Goal: Check status

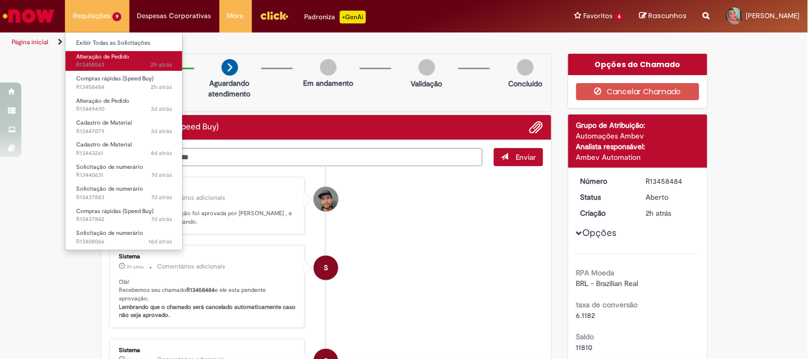
click at [116, 59] on span "Alteração de Pedido" at bounding box center [102, 57] width 53 height 8
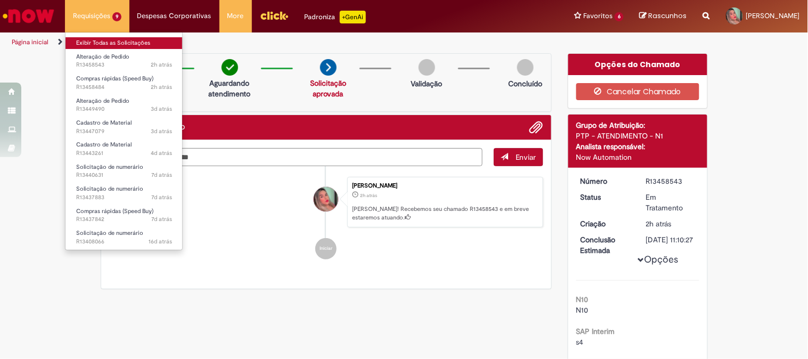
click at [112, 43] on link "Exibir Todas as Solicitações" at bounding box center [123, 43] width 117 height 12
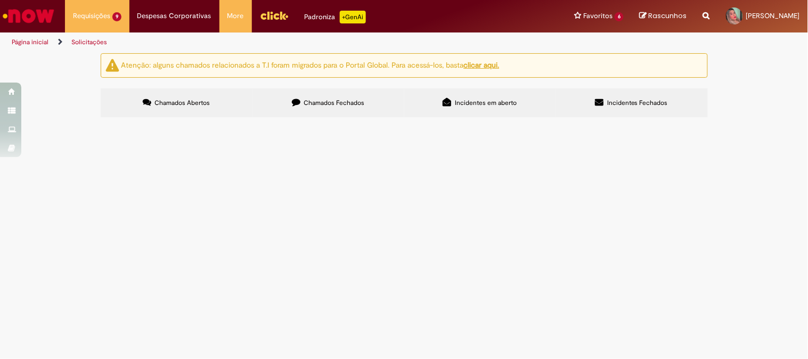
click at [0, 0] on span "Pagamento Multpex. Notas: 6493 e 6642" at bounding box center [0, 0] width 0 height 0
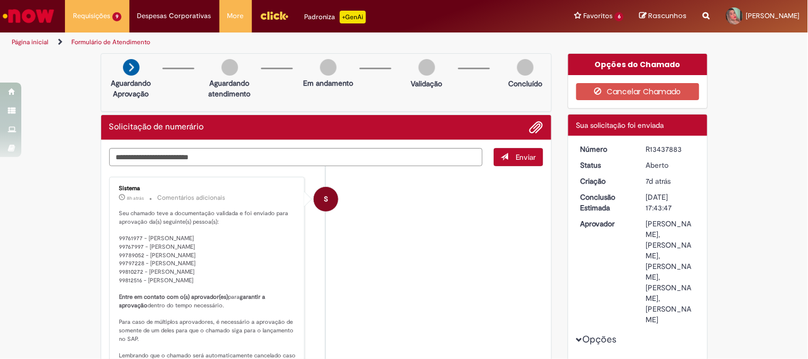
drag, startPoint x: 641, startPoint y: 147, endPoint x: 684, endPoint y: 147, distance: 43.1
click at [684, 147] on dd "R13437883" at bounding box center [670, 149] width 65 height 11
copy div "R13437883"
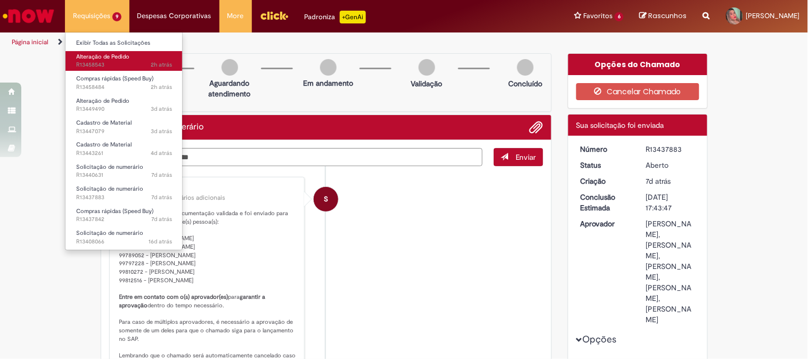
click at [117, 51] on link "Alteração de Pedido 2h atrás 2 horas atrás R13458543" at bounding box center [123, 61] width 117 height 20
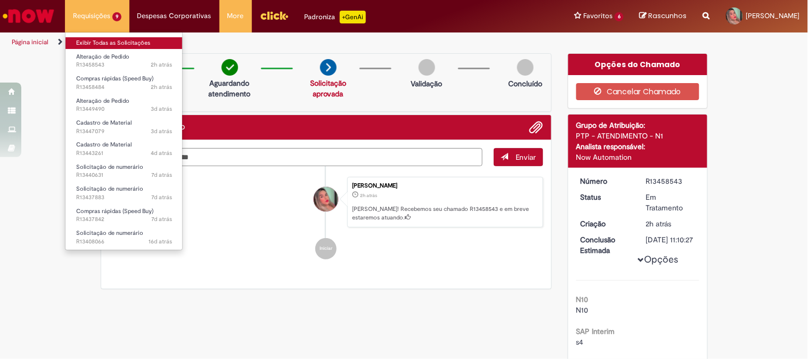
click at [93, 43] on link "Exibir Todas as Solicitações" at bounding box center [123, 43] width 117 height 12
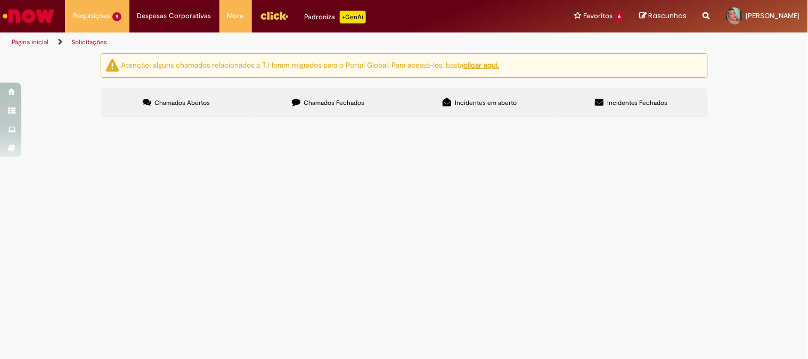
click at [0, 0] on span "DExPARA - Ordem para PEP" at bounding box center [0, 0] width 0 height 0
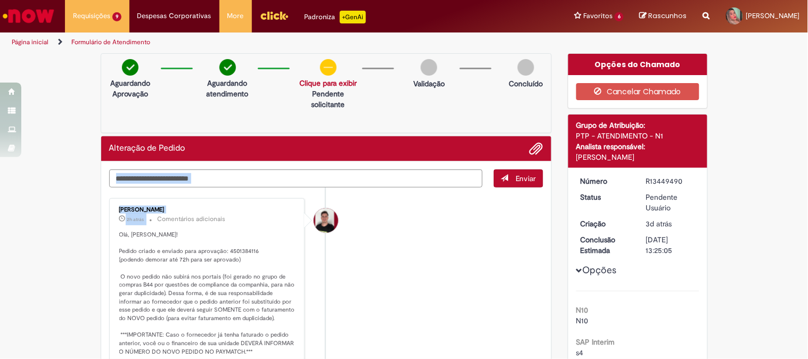
drag, startPoint x: 104, startPoint y: 209, endPoint x: 170, endPoint y: 214, distance: 66.7
click at [185, 208] on div "[PERSON_NAME]" at bounding box center [207, 210] width 177 height 6
drag, startPoint x: 180, startPoint y: 208, endPoint x: 109, endPoint y: 211, distance: 71.4
click at [112, 211] on div "[PERSON_NAME] 2h atrás 2 horas atrás Comentários adicionais Olá, [PERSON_NAME]!…" at bounding box center [207, 302] width 190 height 202
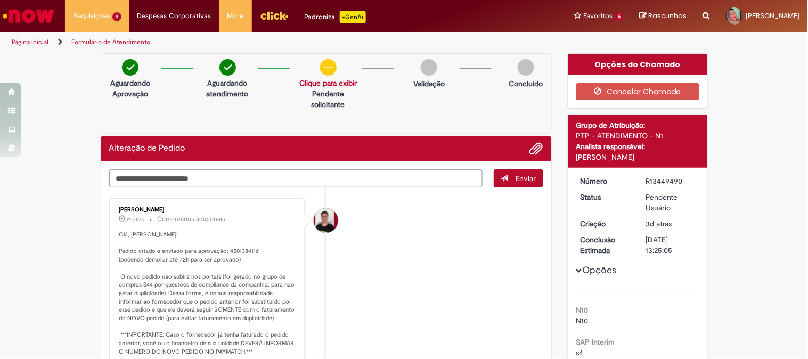
copy div "[PERSON_NAME]"
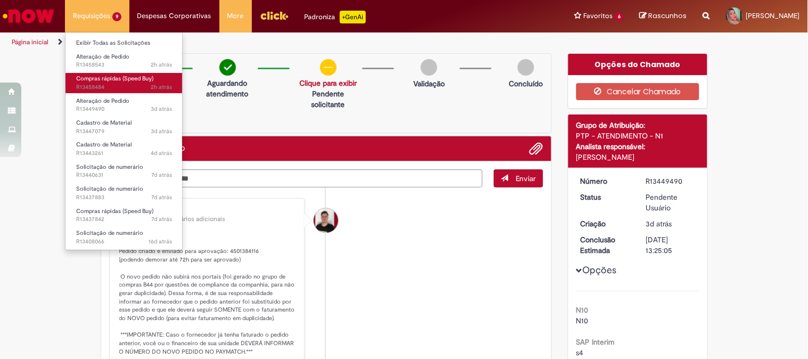
click at [104, 76] on span "Compras rápidas (Speed Buy)" at bounding box center [114, 79] width 77 height 8
